Goal: Information Seeking & Learning: Learn about a topic

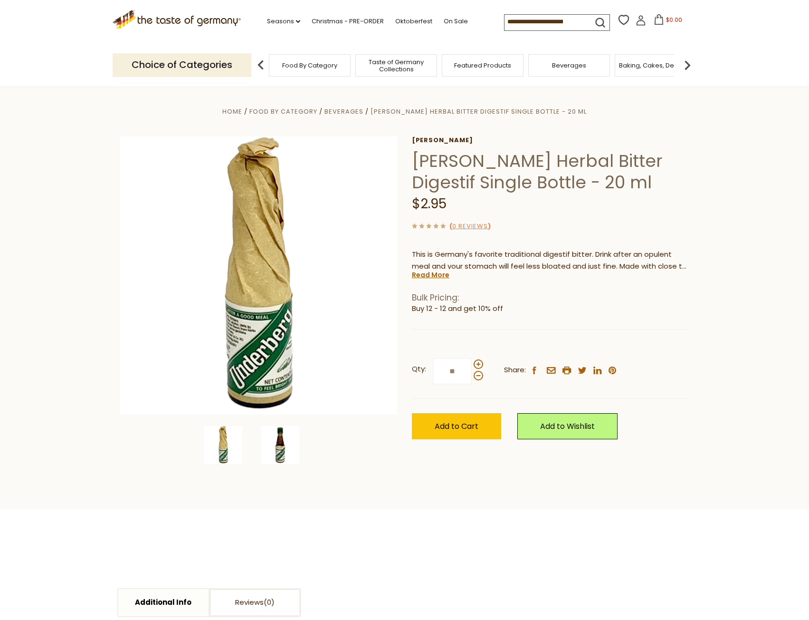
click at [281, 445] on img at bounding box center [280, 445] width 38 height 38
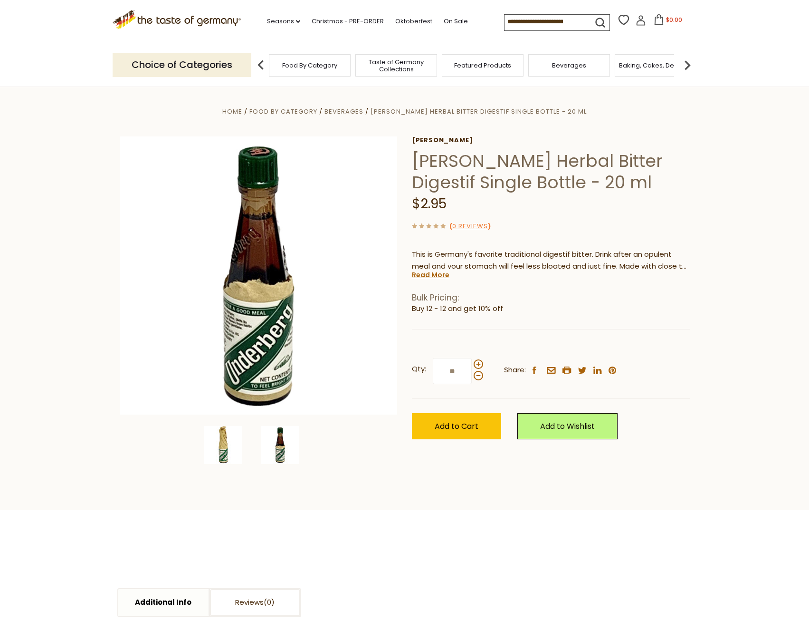
click at [222, 441] on img at bounding box center [223, 445] width 38 height 38
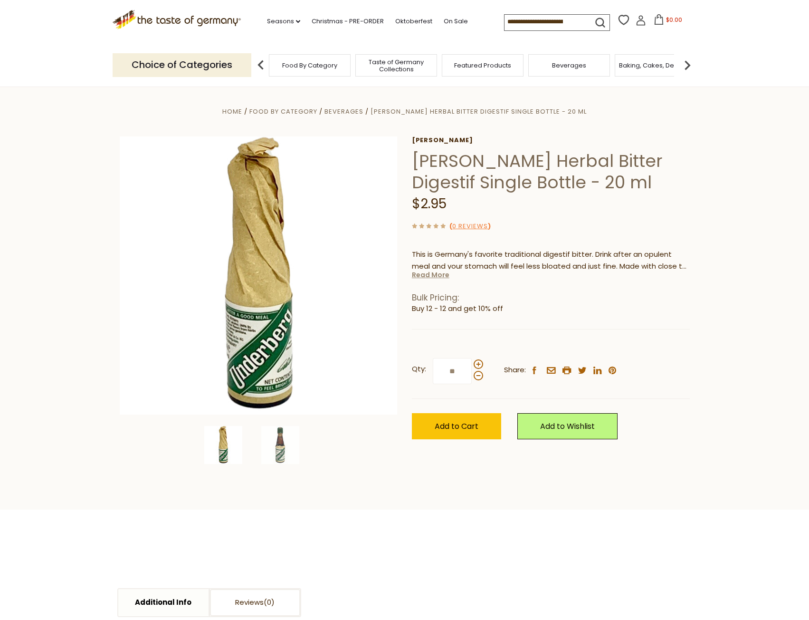
click at [430, 275] on link "Read More" at bounding box center [431, 275] width 38 height 10
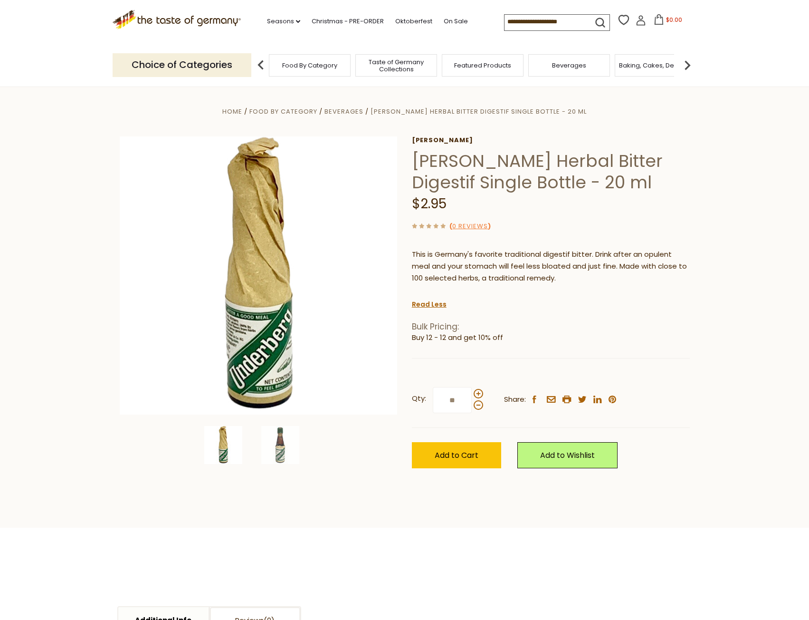
click at [502, 267] on p "This is Germany's favorite traditional digestif bitter. Drink after an opulent …" at bounding box center [551, 266] width 278 height 36
drag, startPoint x: 486, startPoint y: 262, endPoint x: 655, endPoint y: 284, distance: 170.1
click at [655, 284] on div "This is Germany's favorite traditional digestif bitter. Drink after an opulent …" at bounding box center [551, 269] width 278 height 57
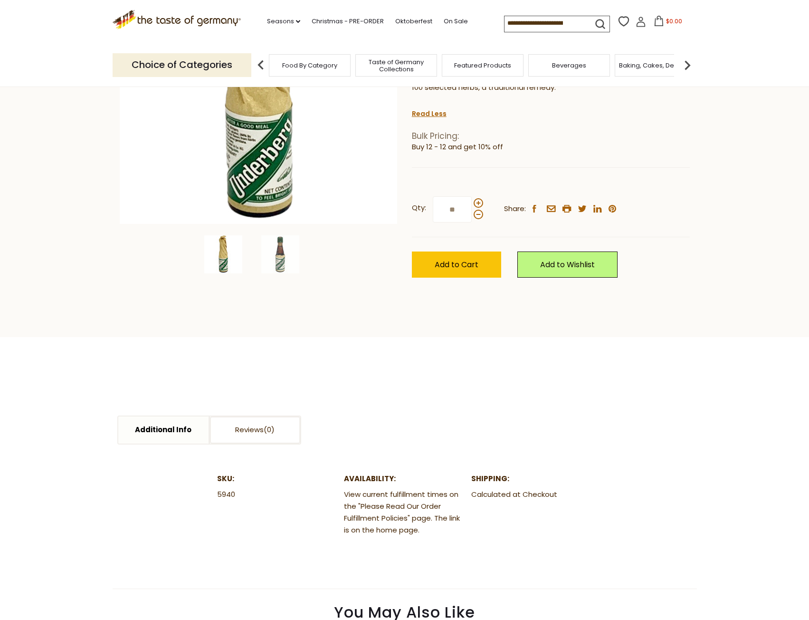
scroll to position [333, 0]
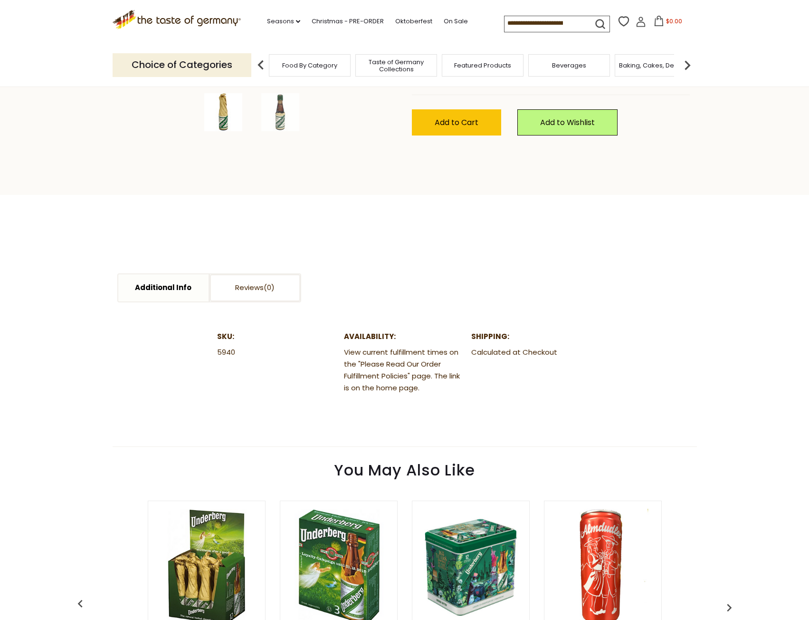
drag, startPoint x: 505, startPoint y: 406, endPoint x: 455, endPoint y: 276, distance: 139.4
click at [455, 276] on section "Additional Info Reviews Additional Info SKU: 5940 Availability: View current fu…" at bounding box center [405, 320] width 584 height 251
click at [148, 286] on link "Additional Info" at bounding box center [163, 287] width 90 height 27
